Goal: Transaction & Acquisition: Purchase product/service

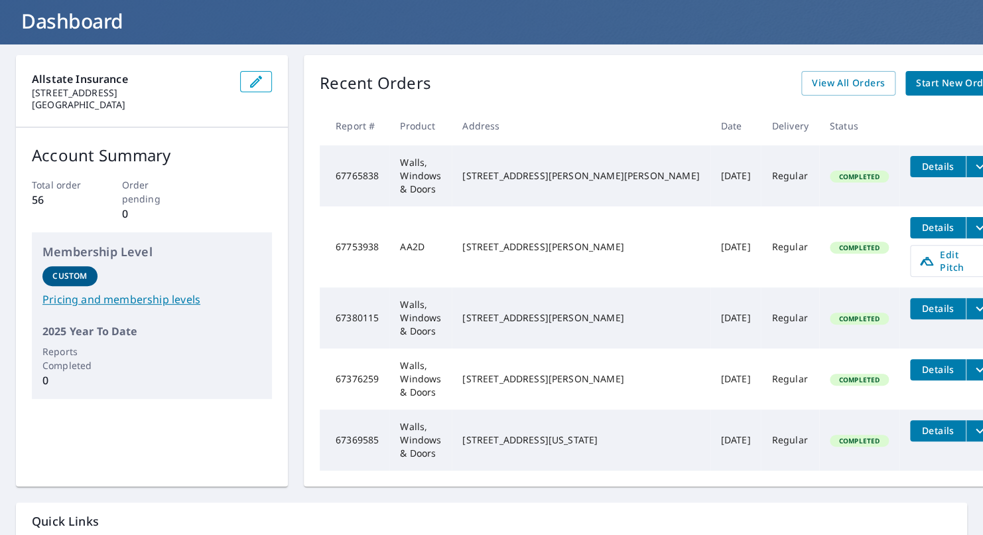
scroll to position [1, 0]
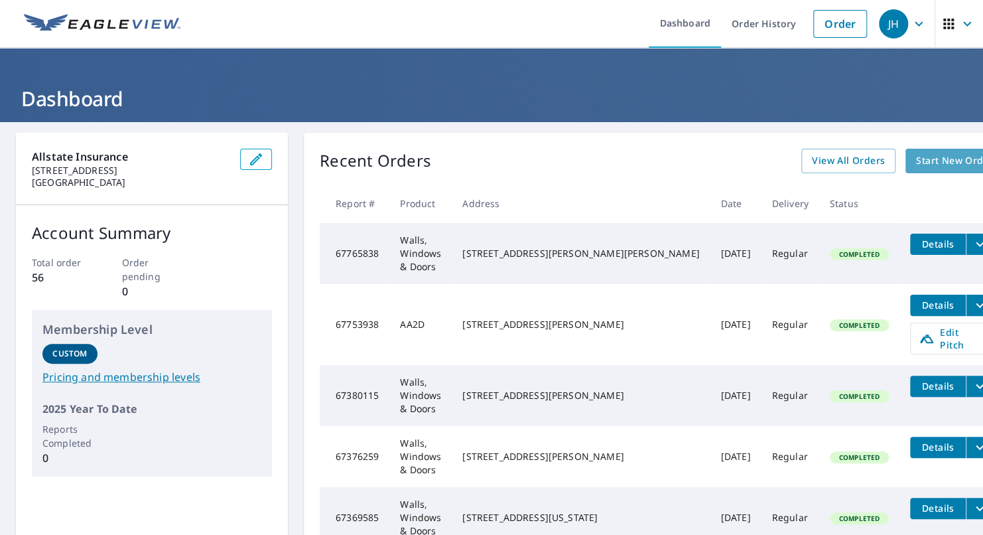
click at [916, 163] on span "Start New Order" at bounding box center [954, 161] width 77 height 17
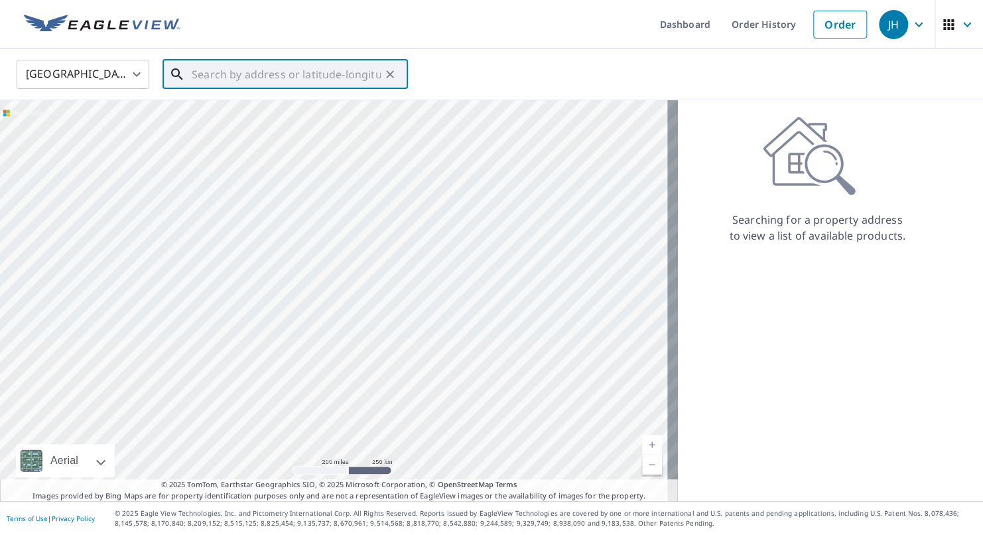
click at [270, 70] on input "text" at bounding box center [286, 74] width 189 height 37
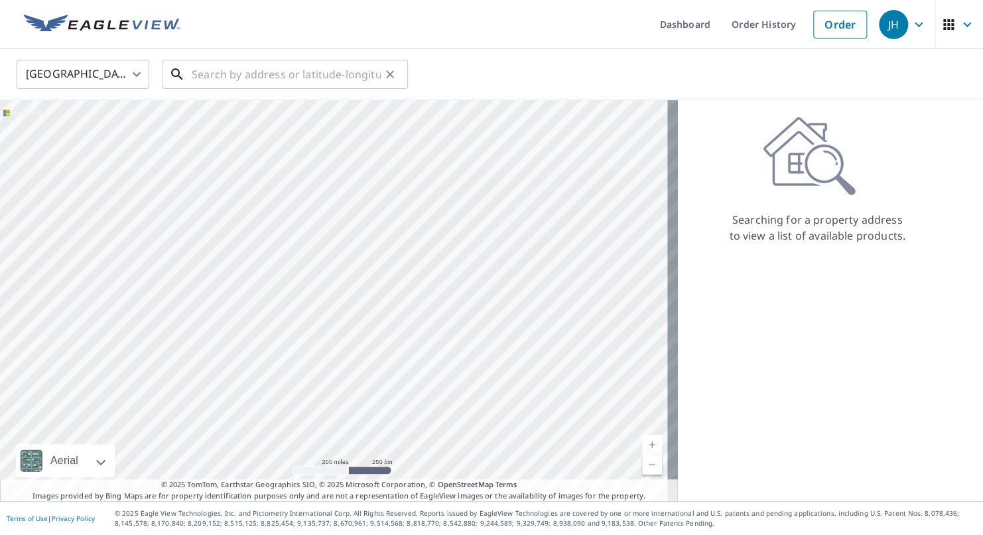
click at [330, 85] on input "text" at bounding box center [286, 74] width 189 height 37
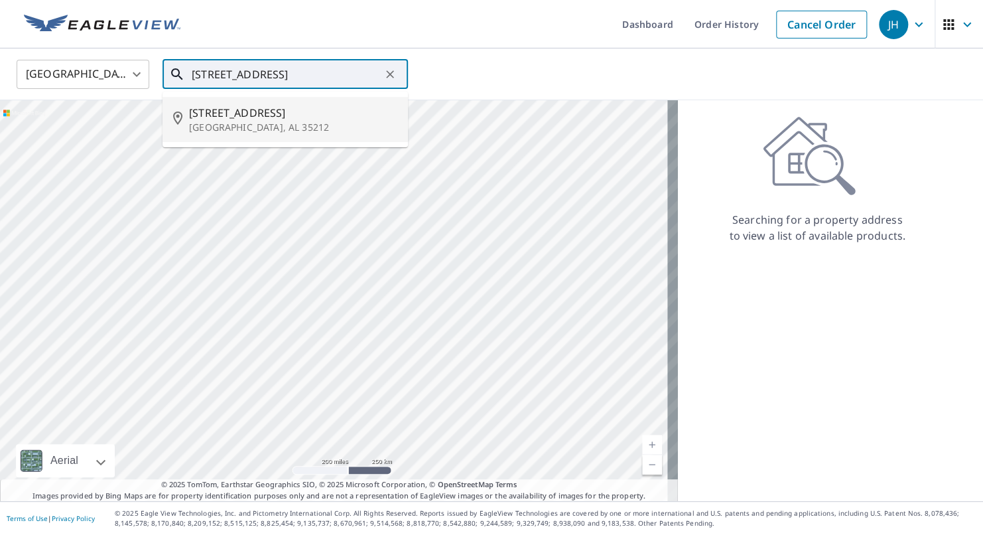
click at [315, 124] on p "[GEOGRAPHIC_DATA], AL 35212" at bounding box center [293, 127] width 208 height 13
type input "[STREET_ADDRESS]"
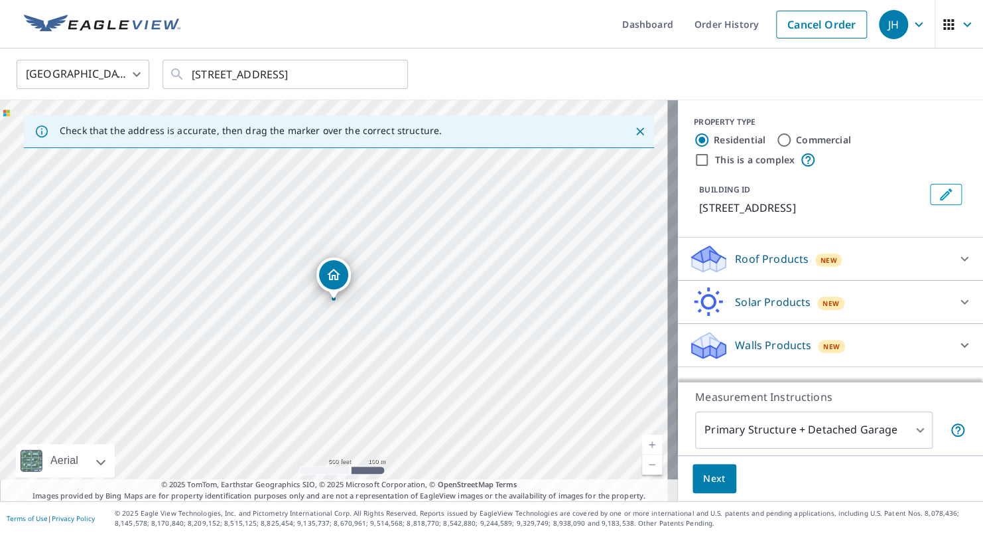
click at [848, 249] on div "Roof Products New" at bounding box center [819, 259] width 260 height 31
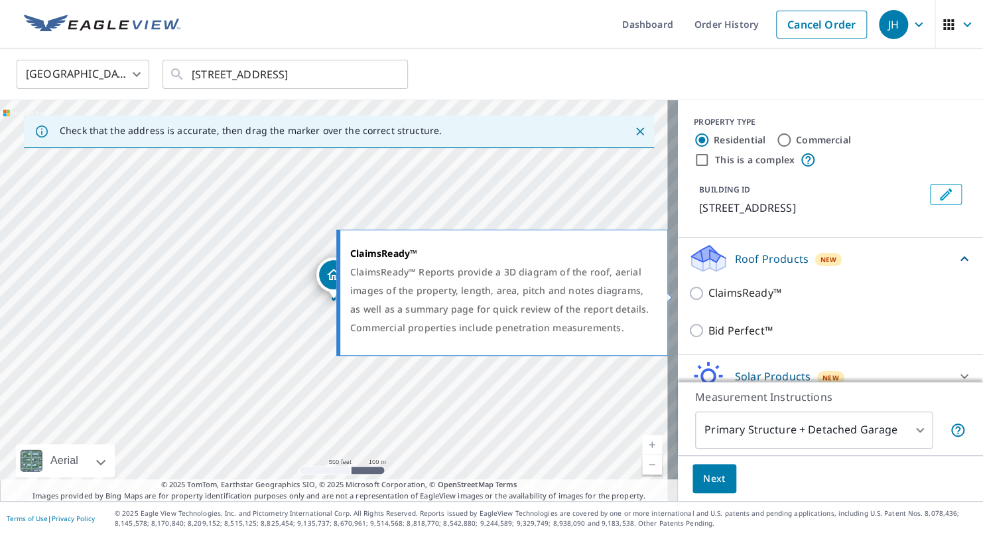
click at [733, 296] on p "ClaimsReady™" at bounding box center [745, 293] width 73 height 17
click at [709, 296] on input "ClaimsReady™" at bounding box center [699, 293] width 20 height 16
checkbox input "true"
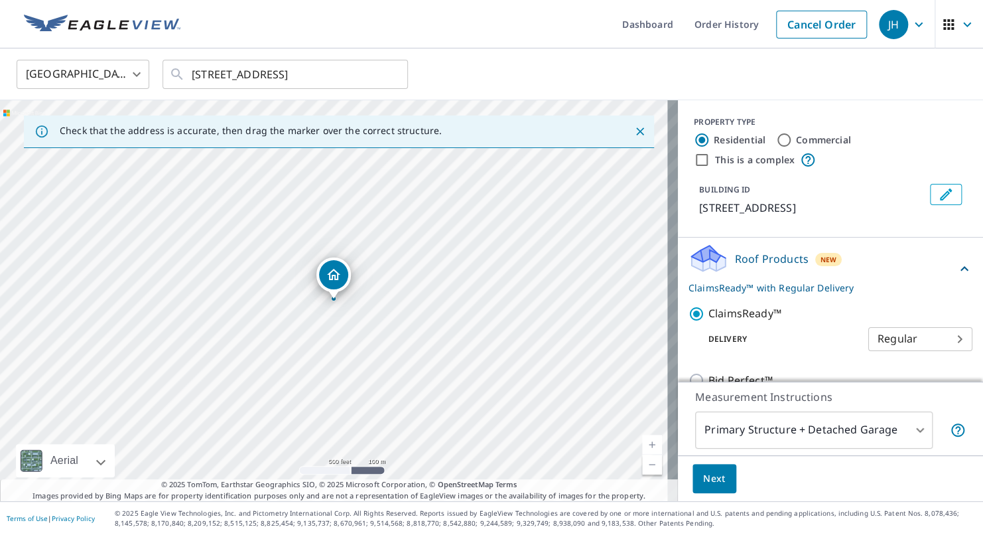
scroll to position [108, 0]
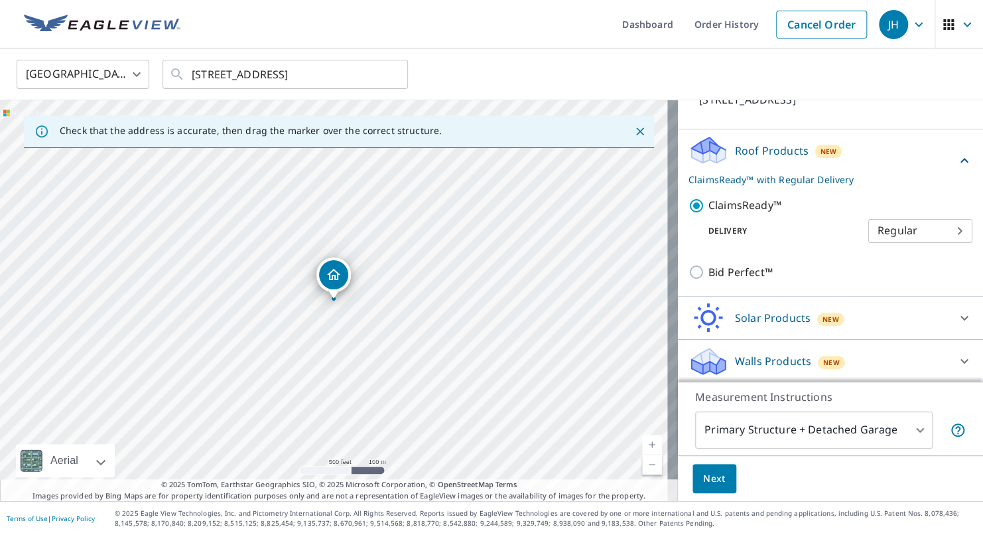
click at [718, 476] on button "Next" at bounding box center [715, 479] width 44 height 30
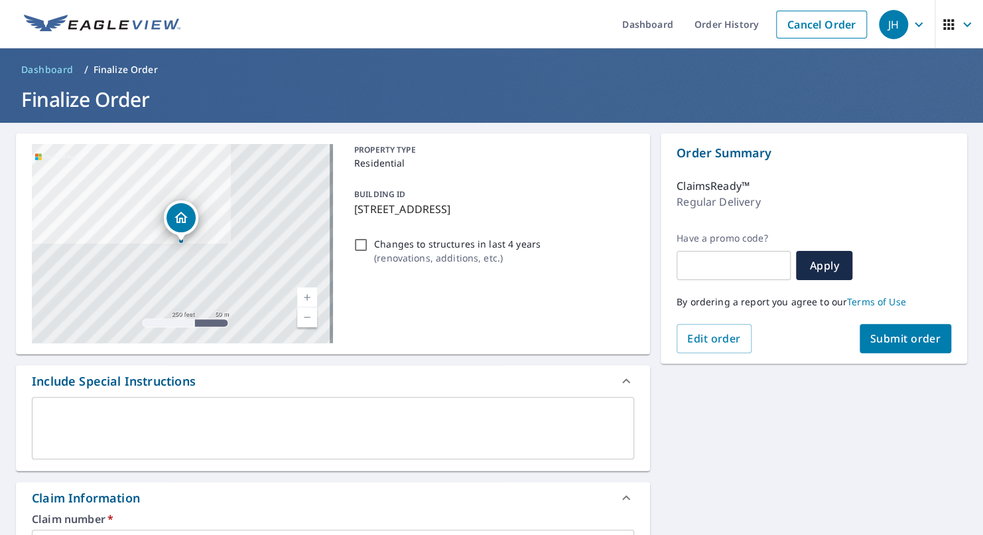
drag, startPoint x: 888, startPoint y: 345, endPoint x: 982, endPoint y: 335, distance: 94.7
click at [889, 345] on span "Submit order" at bounding box center [906, 338] width 71 height 15
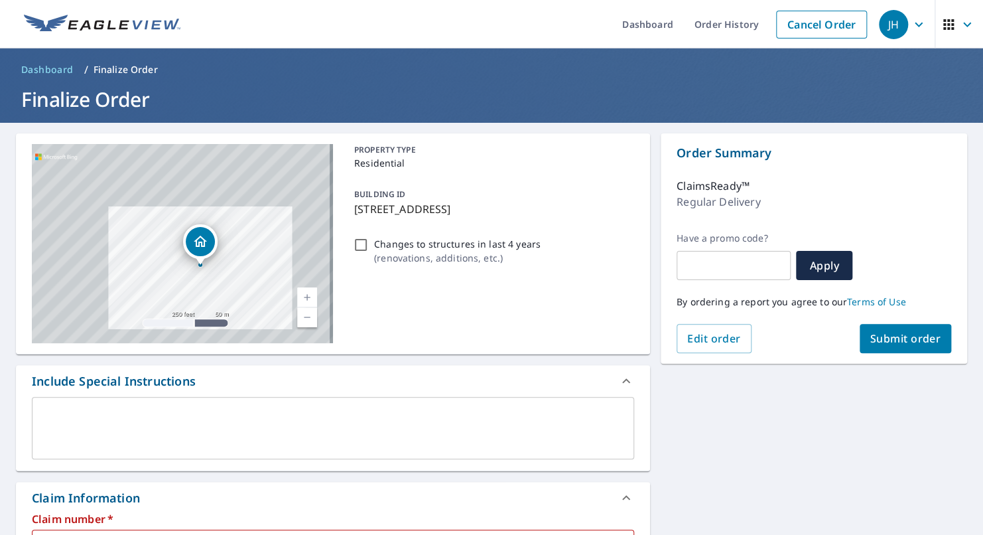
scroll to position [66, 0]
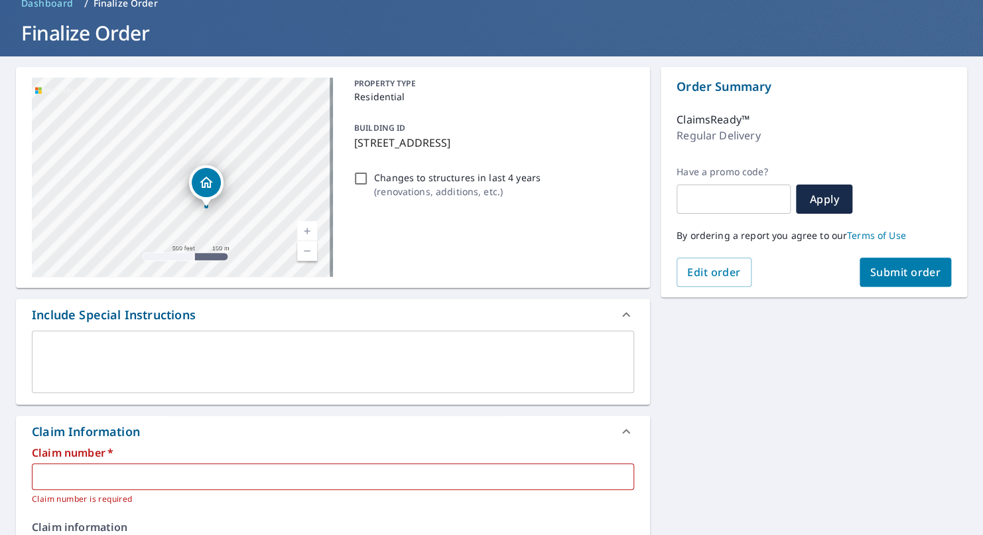
click at [303, 472] on input "text" at bounding box center [333, 476] width 603 height 27
paste input "0807578570"
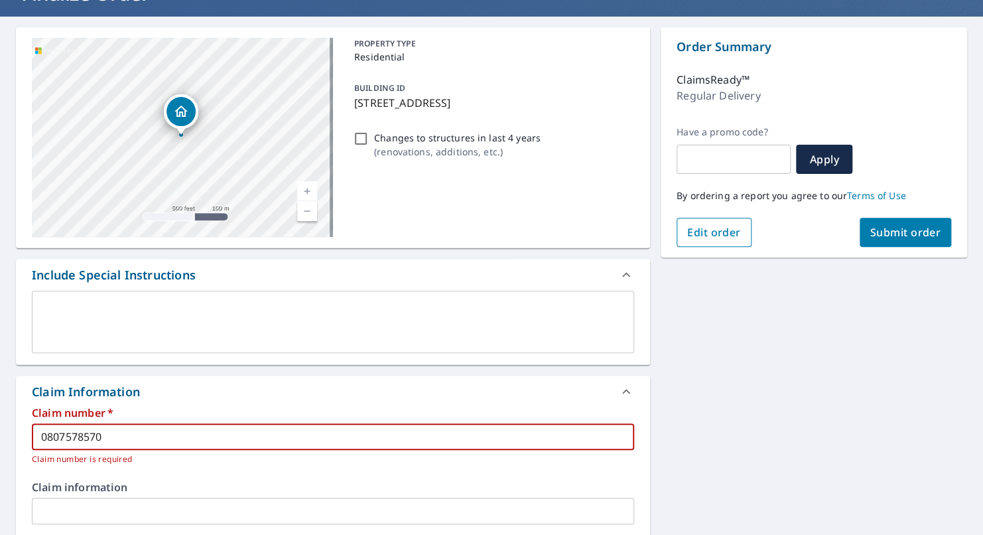
scroll to position [133, 0]
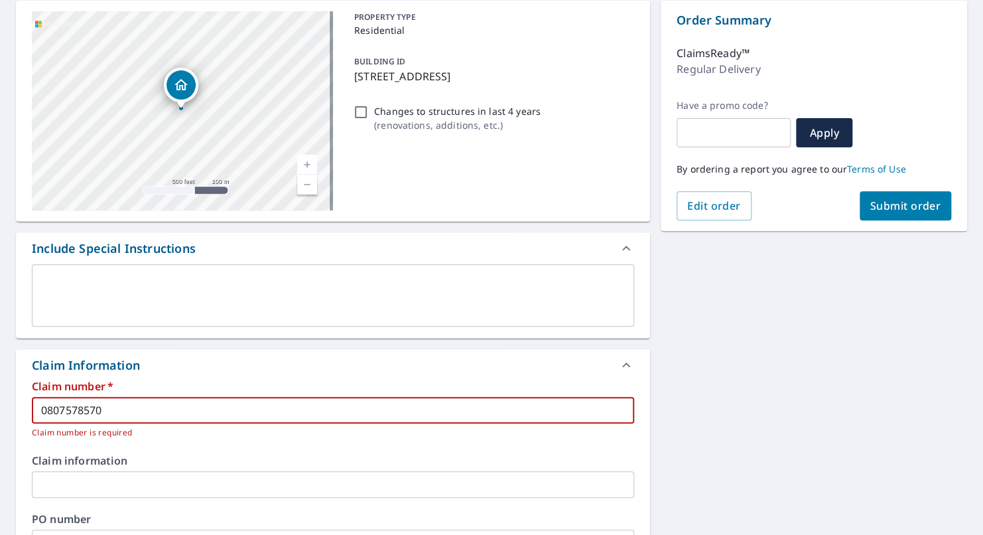
type input "0807578570"
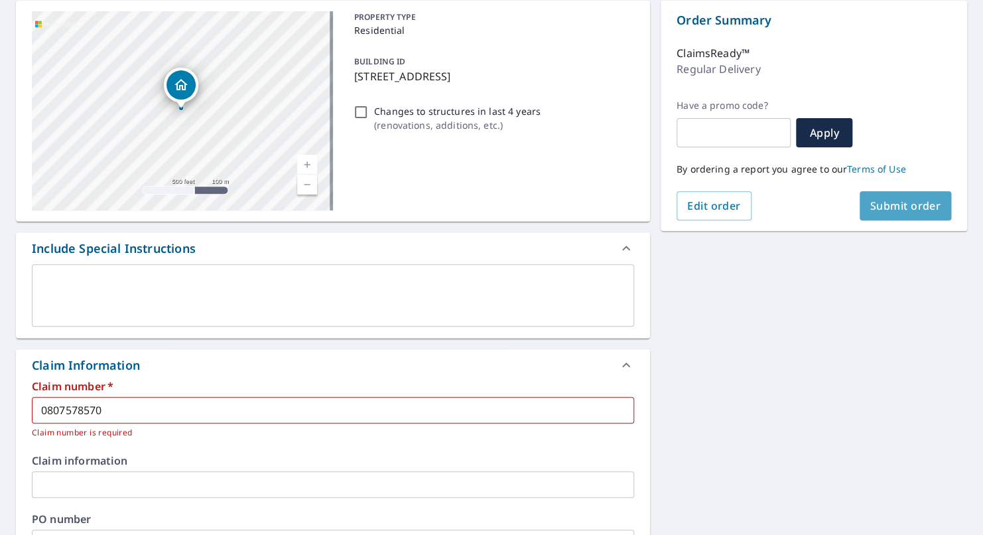
click at [883, 197] on button "Submit order" at bounding box center [906, 205] width 92 height 29
